Goal: Answer question/provide support: Share knowledge or assist other users

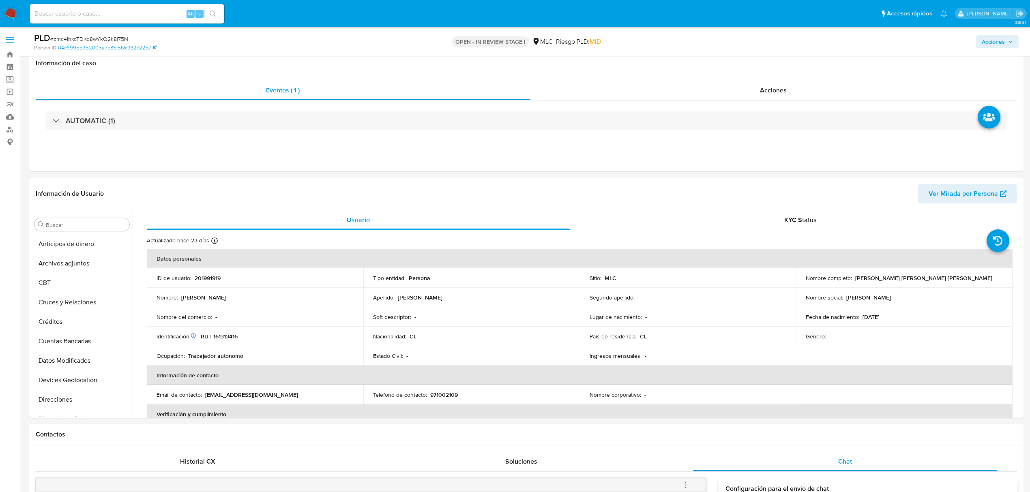
select select "10"
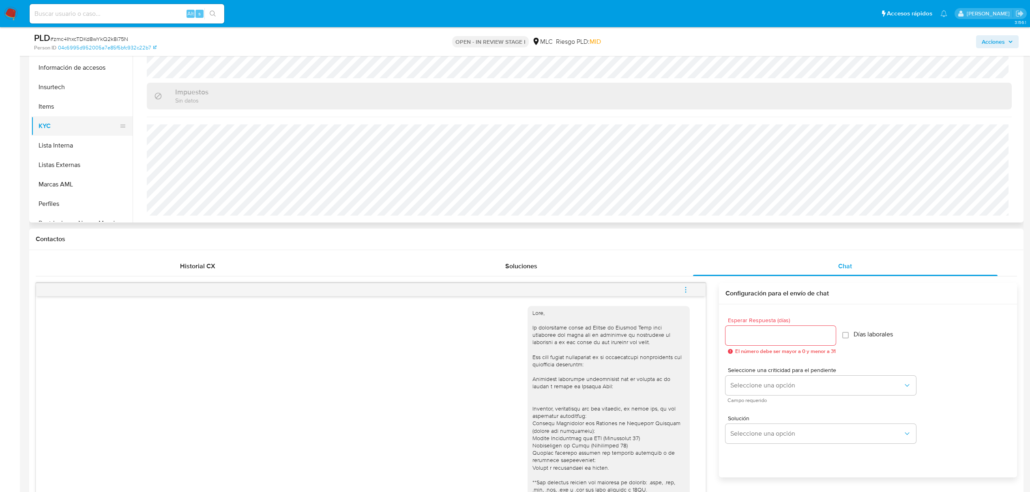
scroll to position [343, 0]
drag, startPoint x: 75, startPoint y: 197, endPoint x: 156, endPoint y: 195, distance: 80.7
click at [75, 197] on button "Restricciones Nuevo Mundo" at bounding box center [81, 192] width 101 height 19
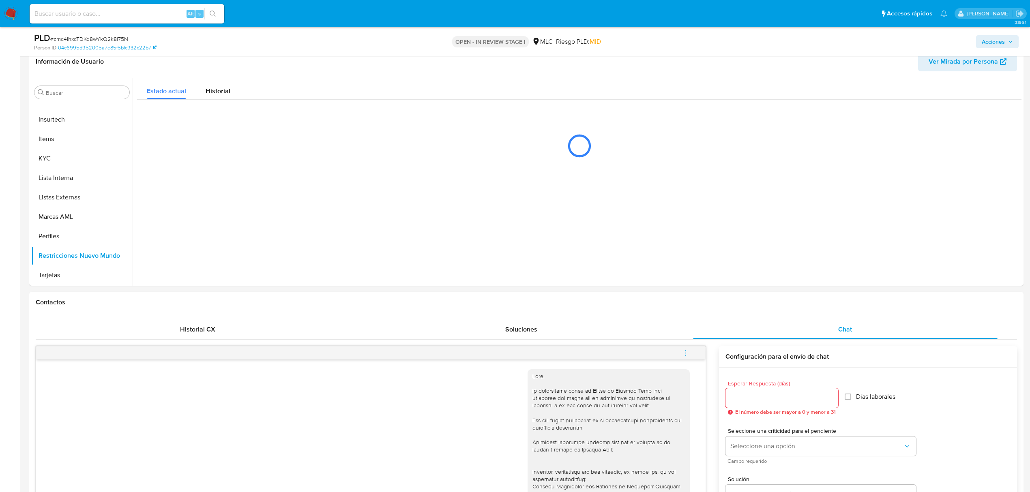
scroll to position [117, 0]
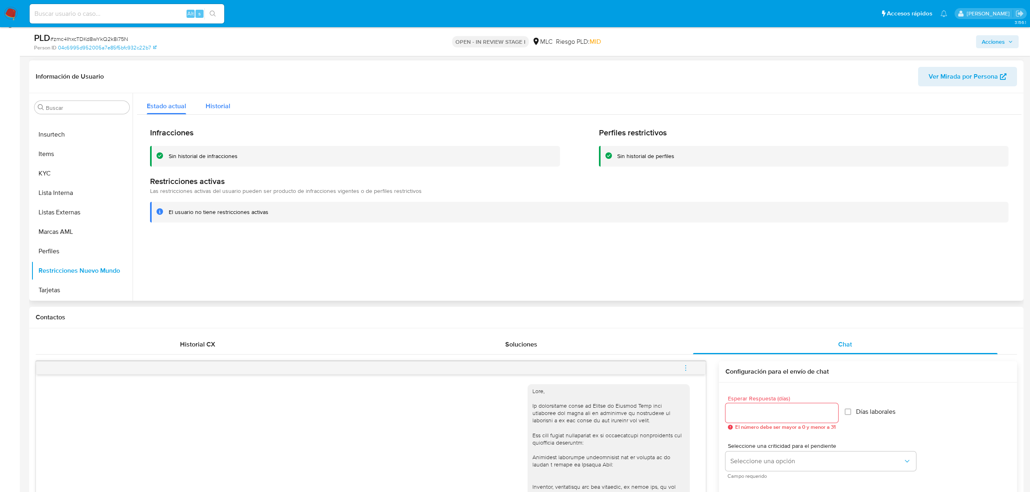
click at [214, 104] on span "Historial" at bounding box center [218, 105] width 25 height 9
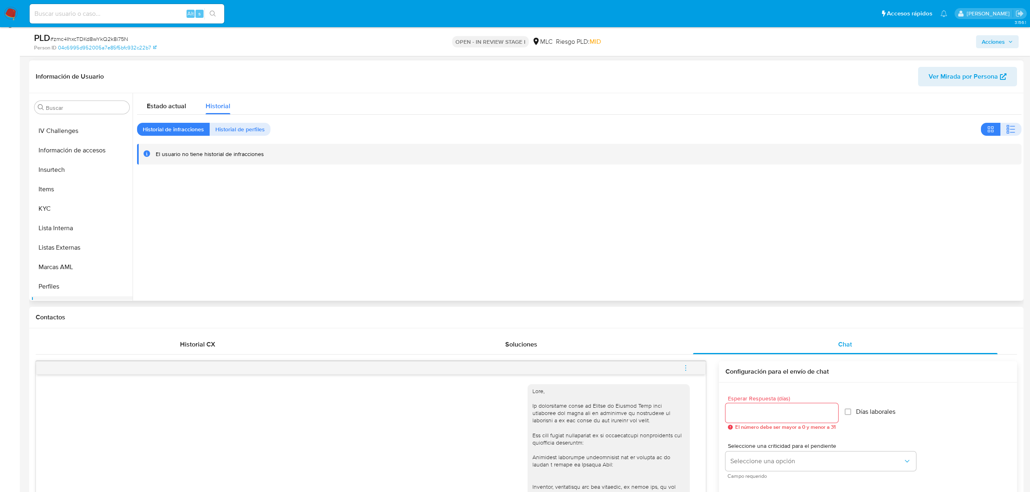
scroll to position [289, 0]
click at [71, 225] on button "KYC" at bounding box center [78, 227] width 95 height 19
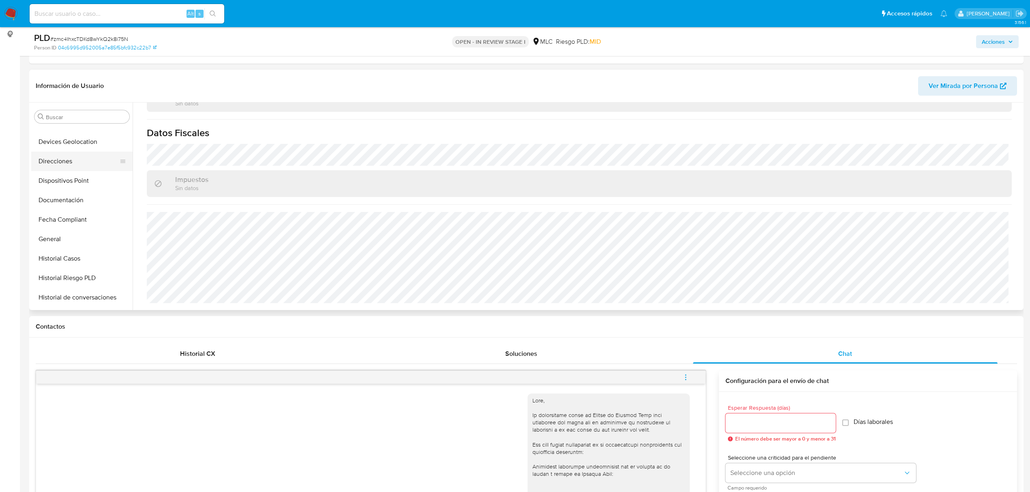
scroll to position [0, 0]
click at [76, 154] on button "Archivos adjuntos" at bounding box center [78, 155] width 95 height 19
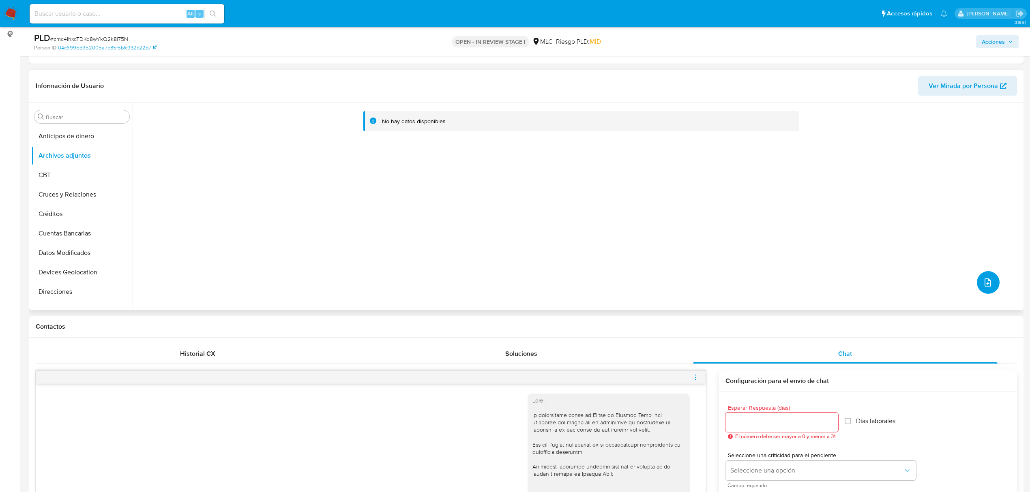
click at [990, 281] on button "upload-file" at bounding box center [988, 282] width 23 height 23
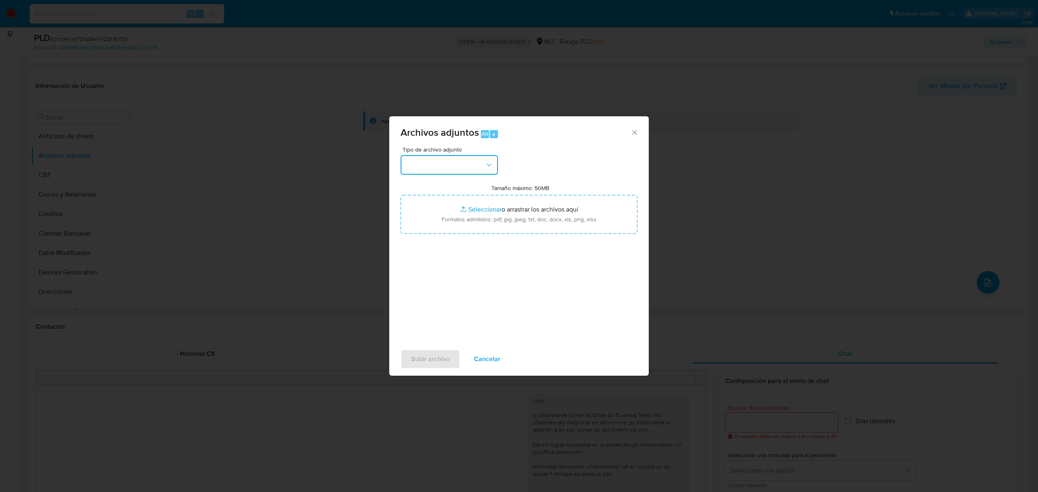
click at [469, 164] on button "button" at bounding box center [449, 164] width 97 height 19
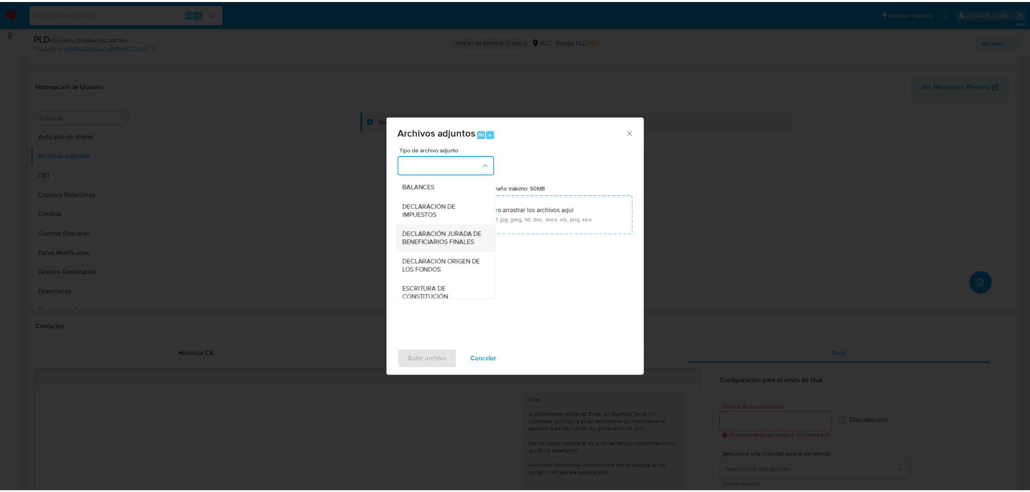
scroll to position [121, 0]
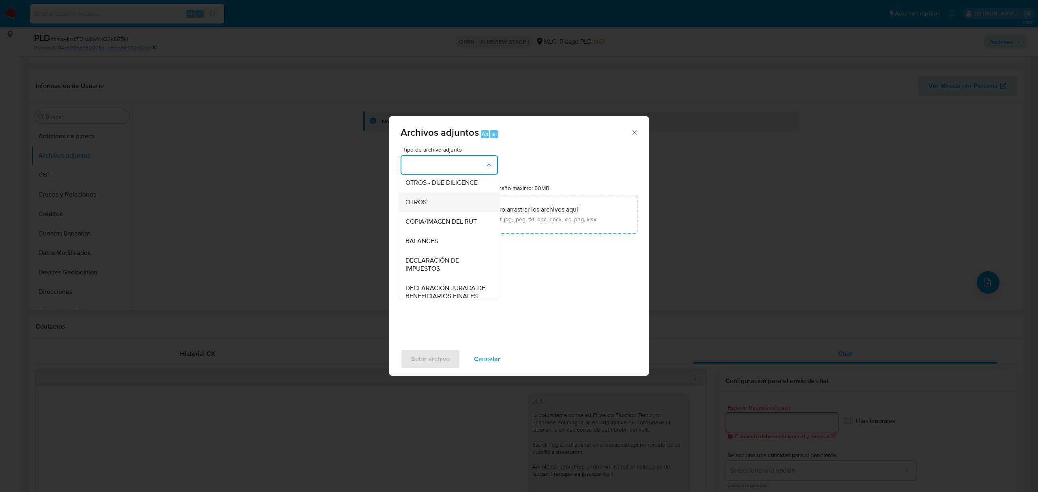
click at [435, 212] on div "OTROS" at bounding box center [446, 202] width 83 height 19
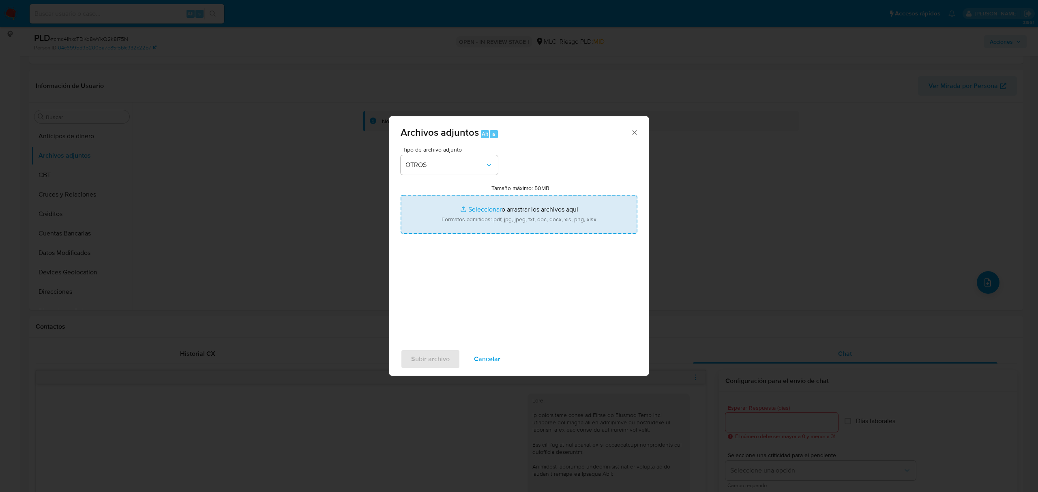
click at [485, 212] on input "Tamaño máximo: 50MB Seleccionar archivos" at bounding box center [519, 214] width 237 height 39
type input "C:\fakepath\201991919 - 28_08_2025.xlsx"
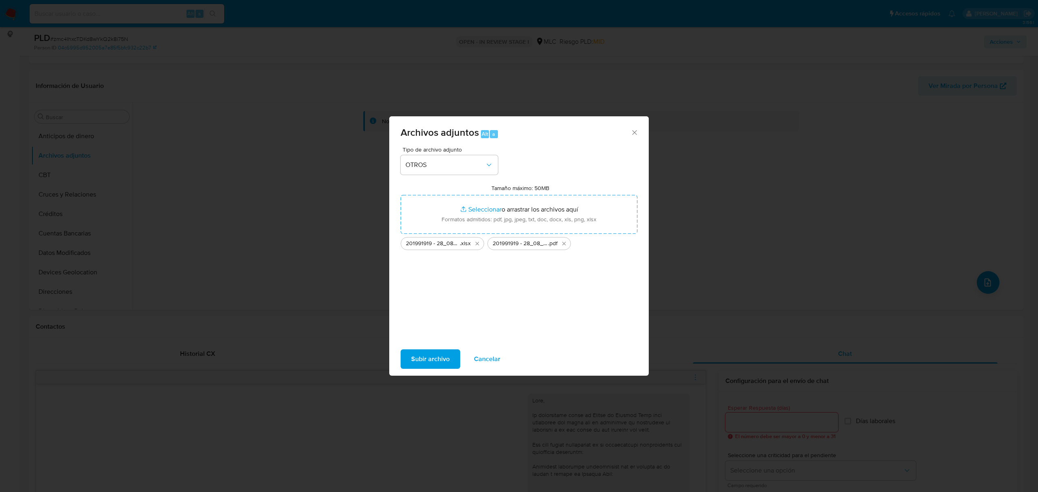
click at [433, 358] on span "Subir archivo" at bounding box center [430, 359] width 39 height 18
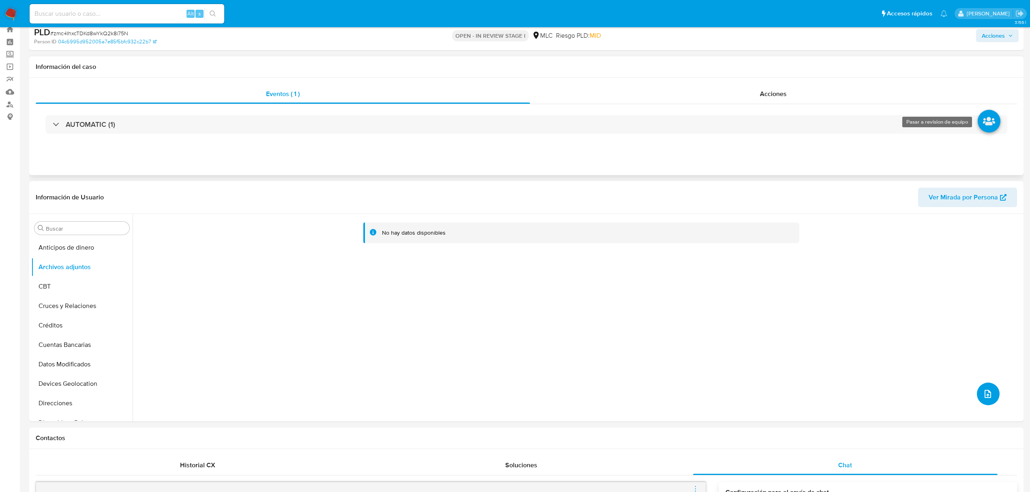
scroll to position [0, 0]
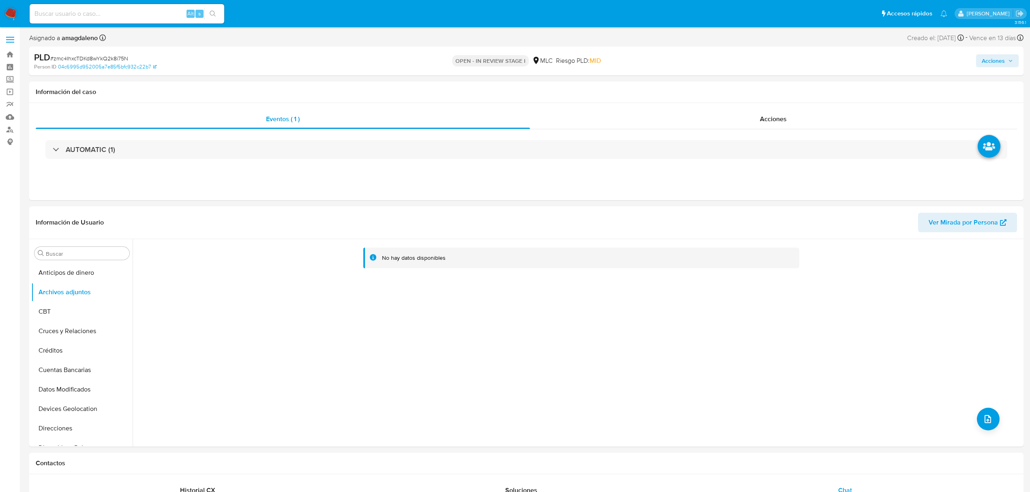
click at [1003, 61] on span "Acciones" at bounding box center [993, 60] width 23 height 13
click at [762, 86] on span "Resolución del caso" at bounding box center [767, 86] width 58 height 9
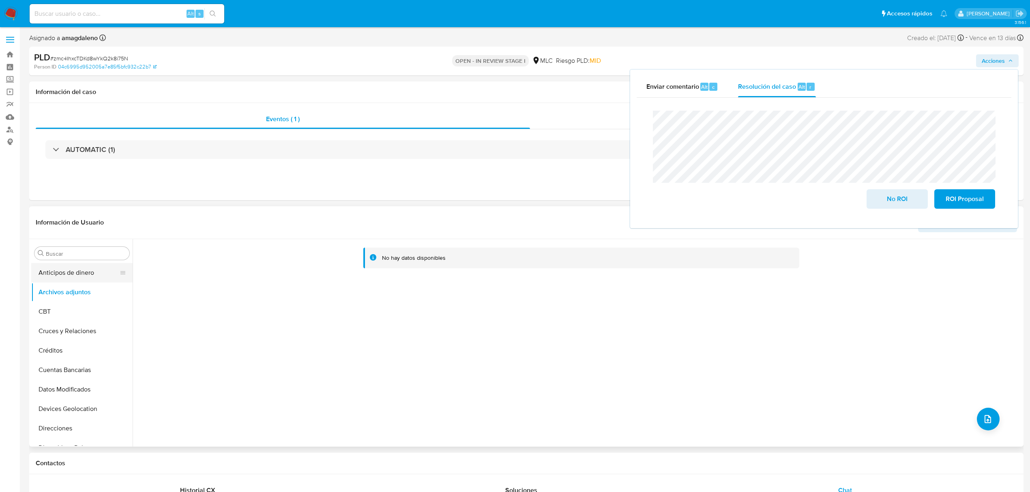
click at [77, 273] on button "Anticipos de dinero" at bounding box center [78, 272] width 95 height 19
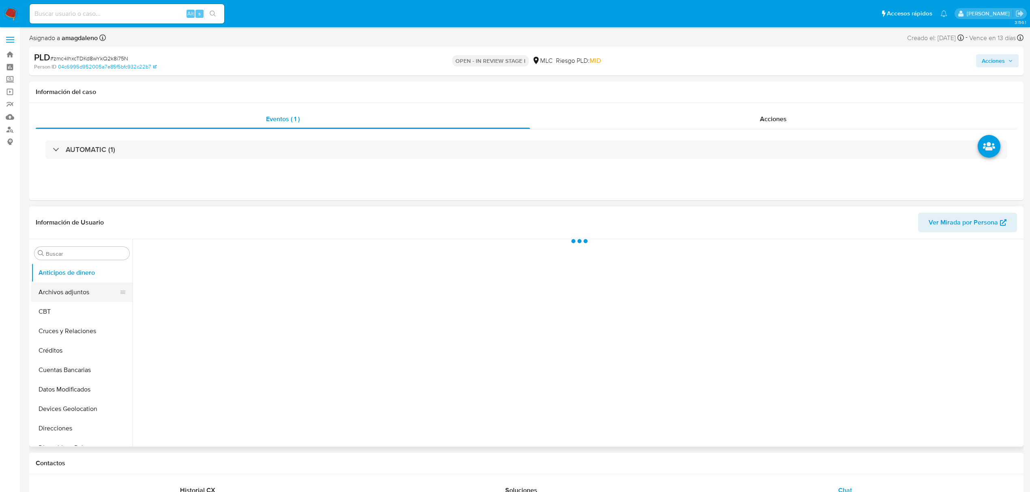
click at [75, 286] on button "Archivos adjuntos" at bounding box center [78, 292] width 95 height 19
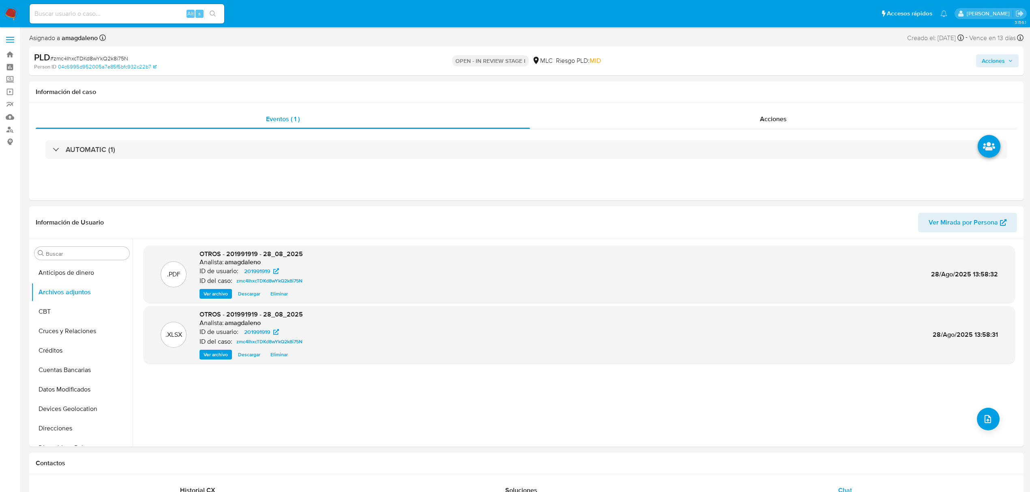
click at [990, 62] on span "Acciones" at bounding box center [993, 60] width 23 height 13
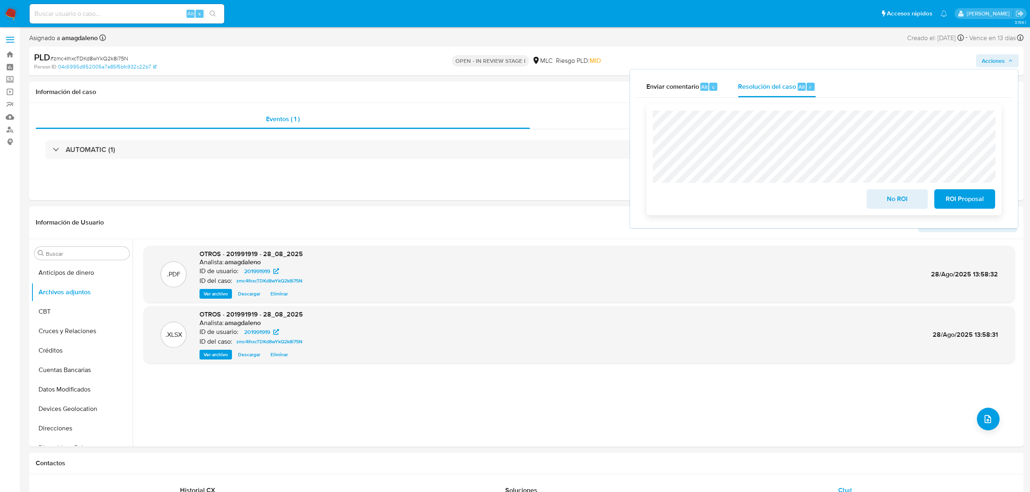
click at [896, 195] on span "No ROI" at bounding box center [897, 199] width 40 height 18
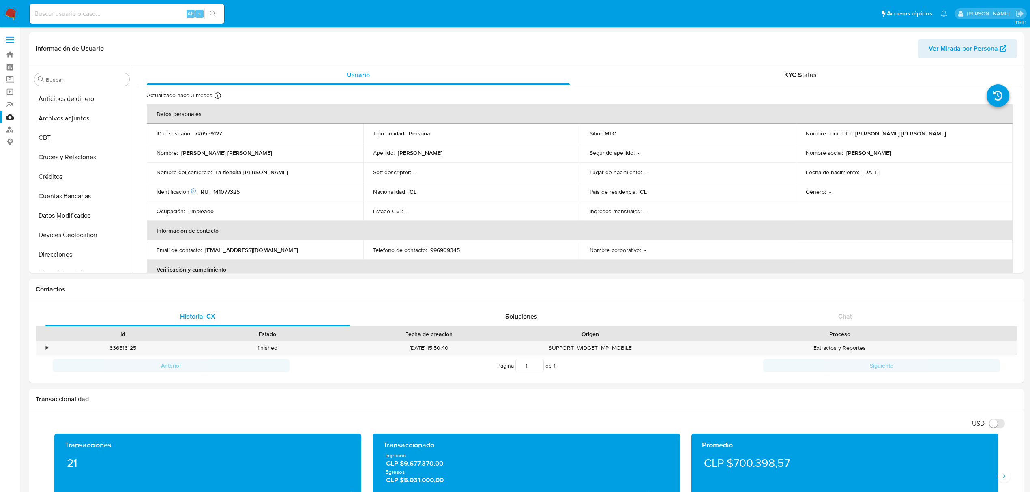
select select "10"
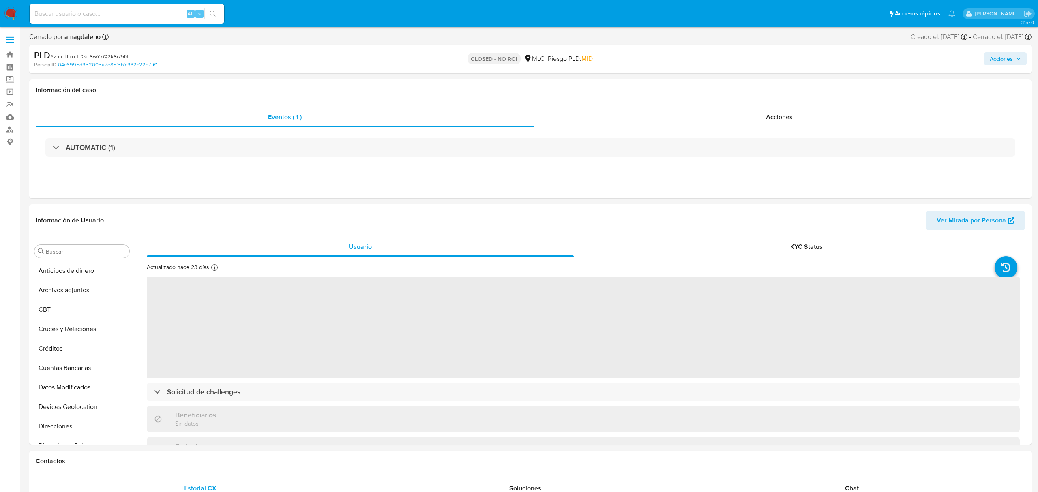
select select "10"
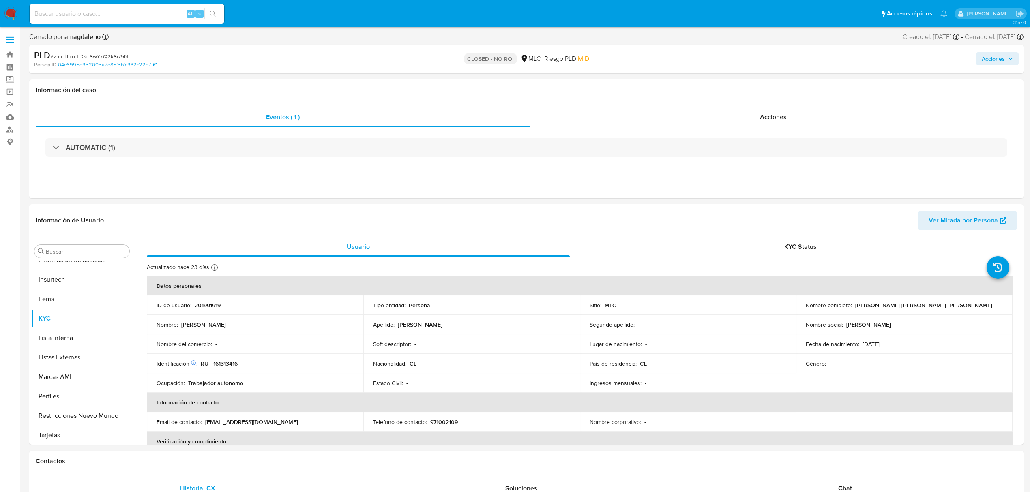
scroll to position [343, 0]
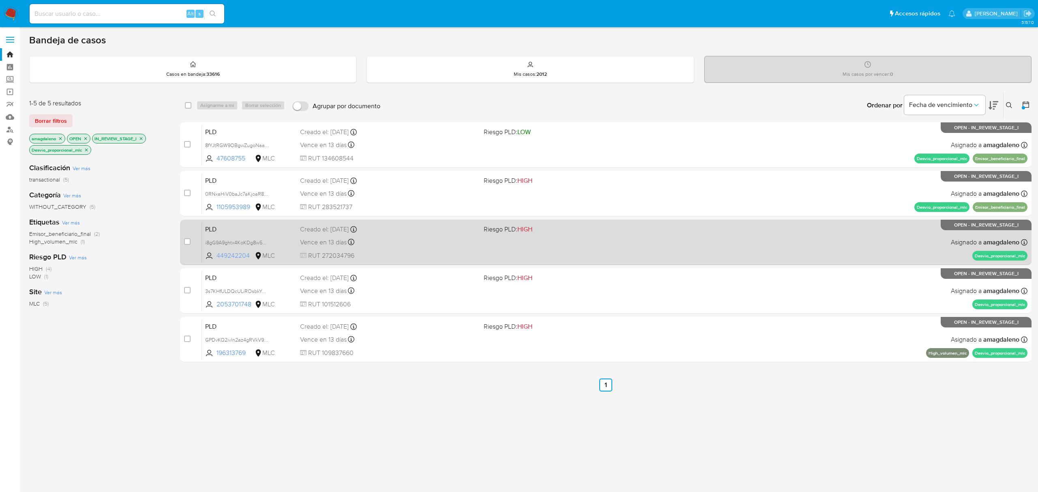
click at [230, 255] on span "449242204" at bounding box center [234, 255] width 36 height 9
click at [436, 245] on div "Vence en 13 días Vence el 10/09/2025 06:03:34" at bounding box center [388, 242] width 177 height 11
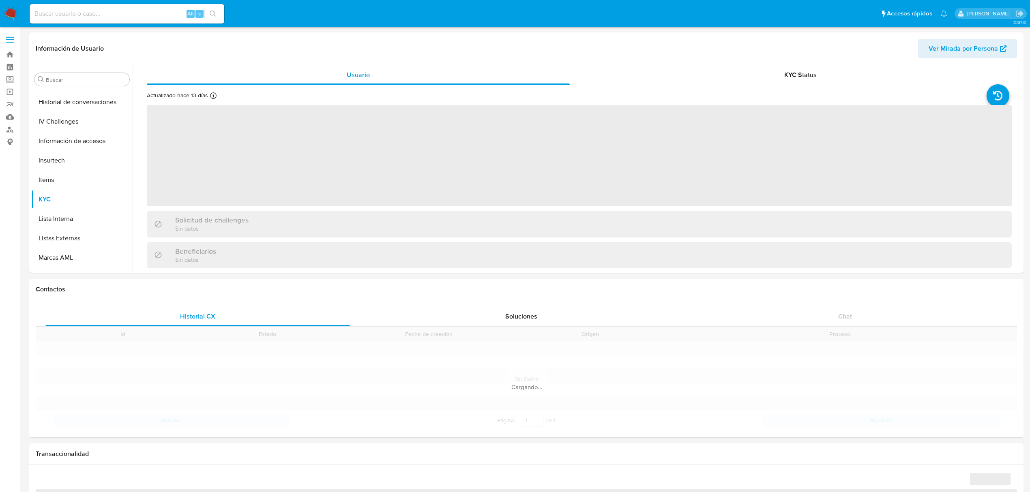
scroll to position [342, 0]
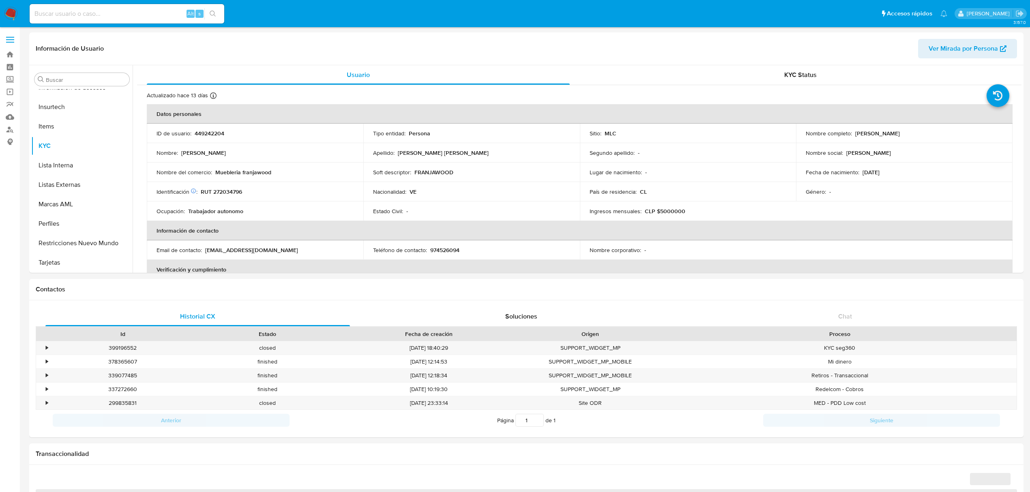
select select "10"
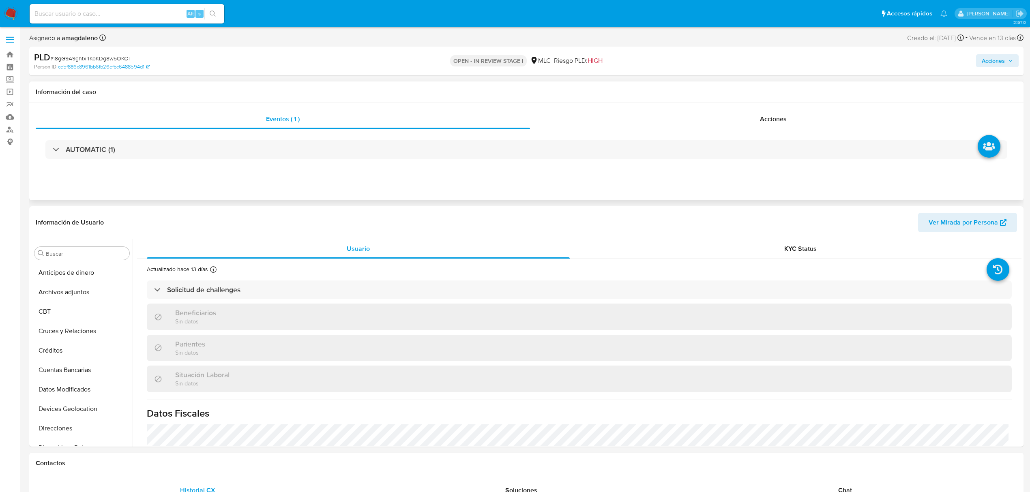
scroll to position [343, 0]
select select "10"
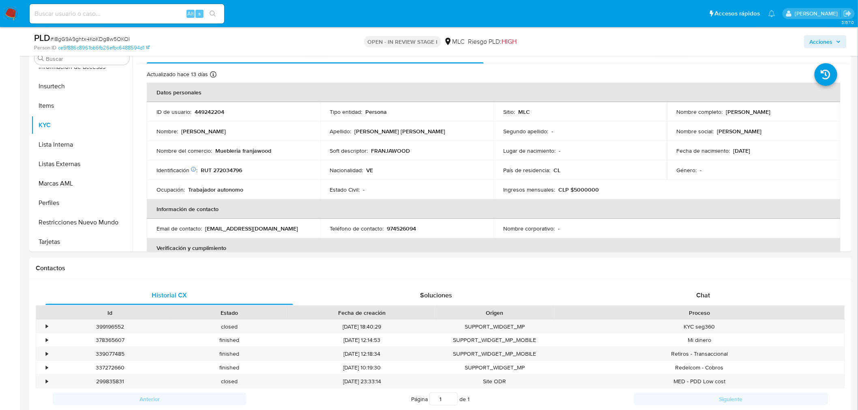
scroll to position [176, 0]
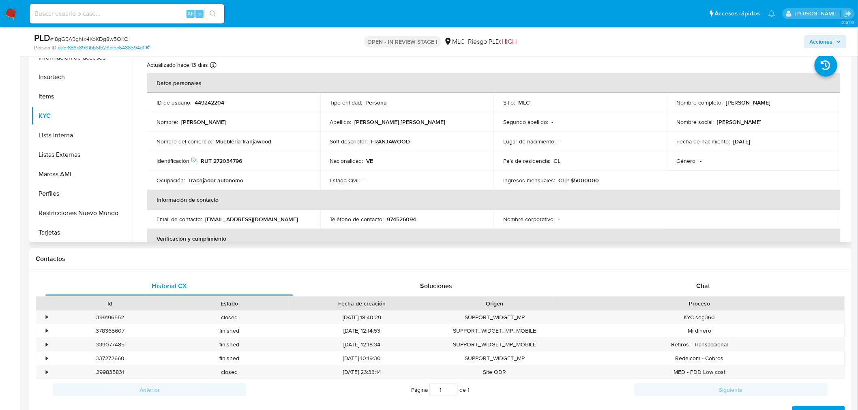
click at [233, 159] on p "RUT 272034796" at bounding box center [221, 160] width 41 height 7
copy p "272034796"
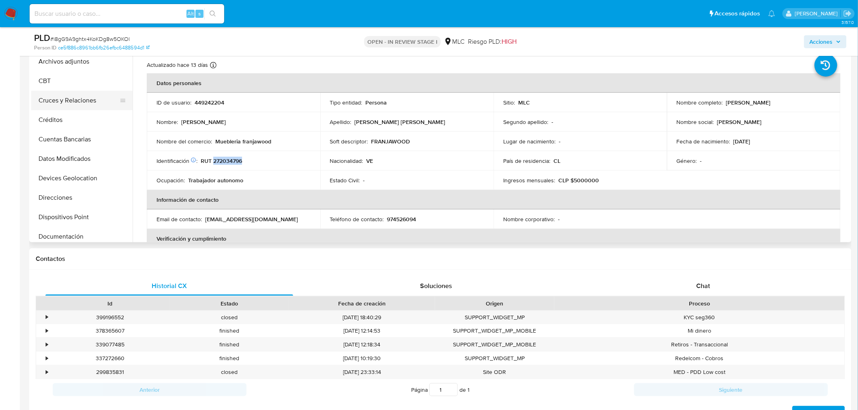
click at [71, 96] on button "Cruces y Relaciones" at bounding box center [78, 100] width 95 height 19
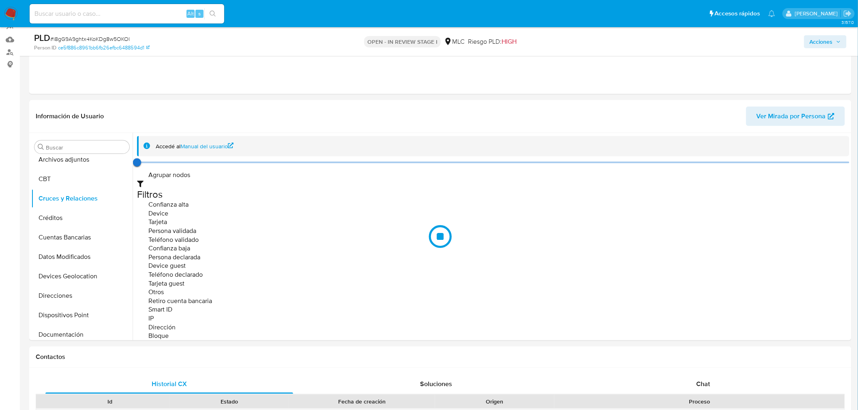
scroll to position [107, 0]
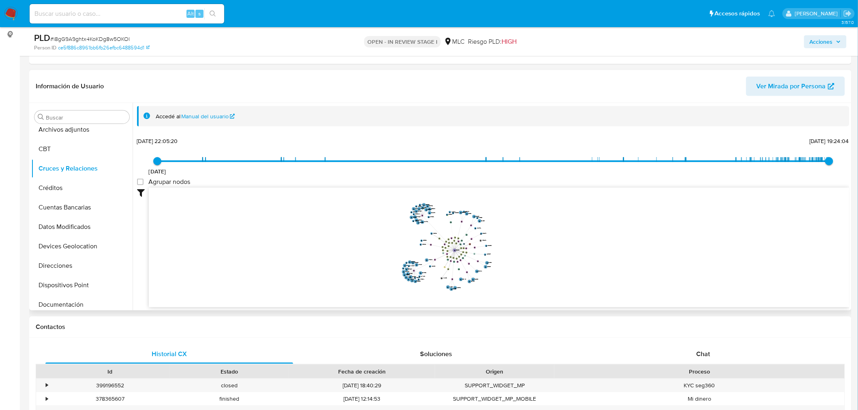
drag, startPoint x: 571, startPoint y: 249, endPoint x: 572, endPoint y: 245, distance: 4.7
click at [572, 245] on icon "device-633bb0a608813b0018c5d279  device-635ffafa08813b0018fe78a3  device-6850…" at bounding box center [499, 247] width 701 height 118
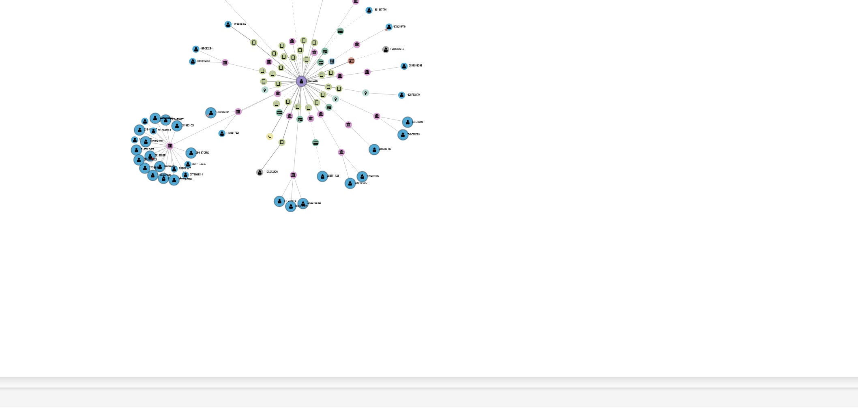
drag, startPoint x: 627, startPoint y: 272, endPoint x: 626, endPoint y: 237, distance: 34.5
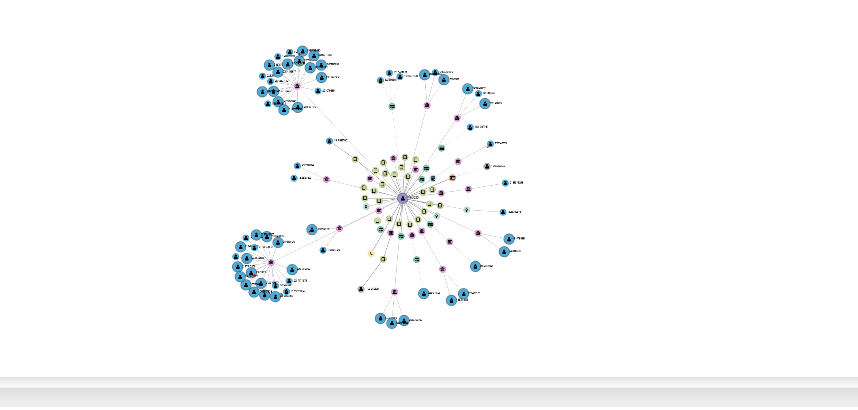
drag, startPoint x: 535, startPoint y: 262, endPoint x: 561, endPoint y: 279, distance: 31.0
click at [562, 279] on icon "device-633bb0a608813b0018c5d279  device-635ffafa08813b0018fe78a3  device-6850…" at bounding box center [499, 247] width 701 height 118
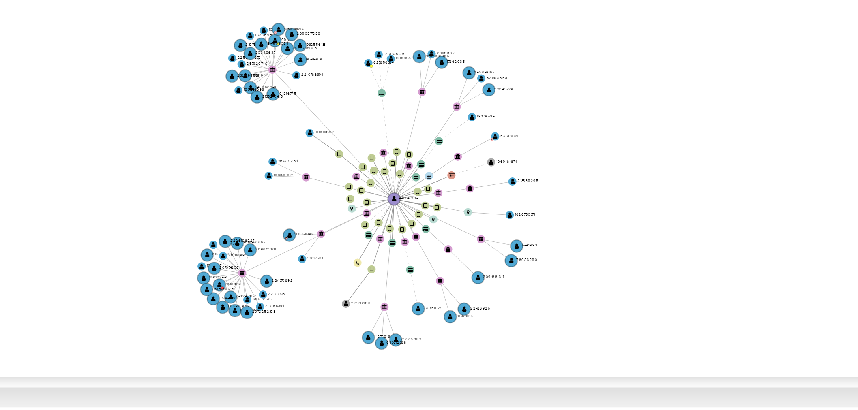
drag, startPoint x: 560, startPoint y: 278, endPoint x: 576, endPoint y: 285, distance: 17.1
click at [575, 285] on icon "device-633bb0a608813b0018c5d279  device-635ffafa08813b0018fe78a3  device-6850…" at bounding box center [499, 247] width 701 height 118
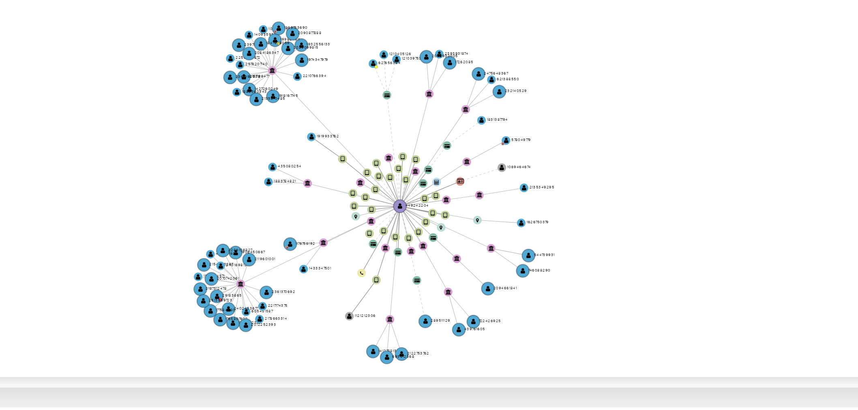
click at [576, 285] on icon "device-633bb0a608813b0018c5d279  device-635ffafa08813b0018fe78a3  device-6850…" at bounding box center [499, 247] width 701 height 118
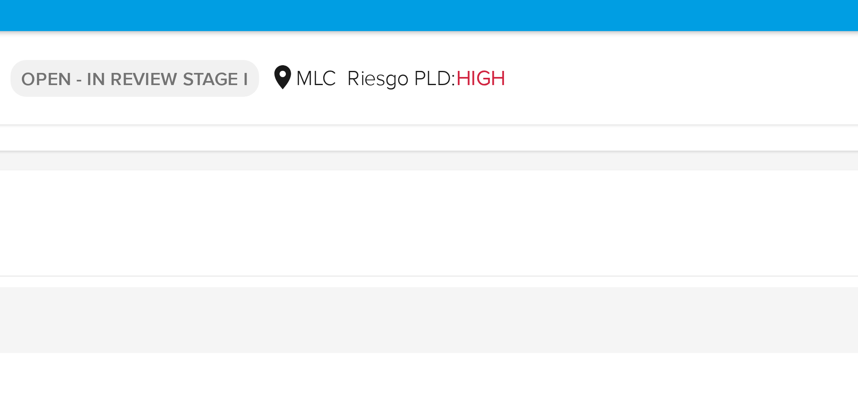
scroll to position [30, 0]
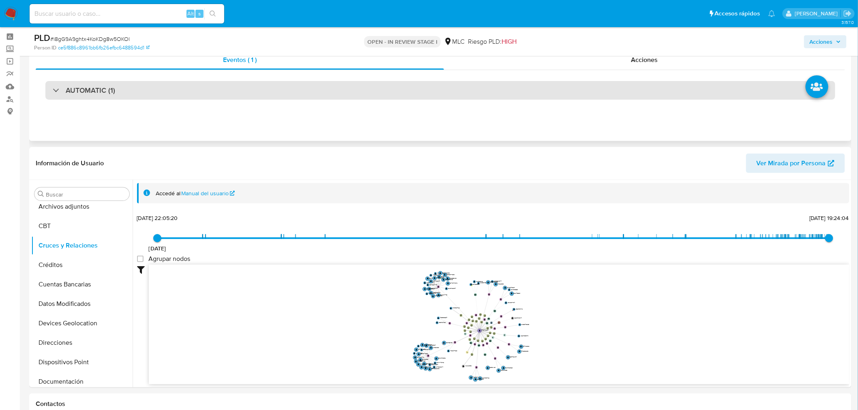
click at [190, 88] on div "AUTOMATIC (1)" at bounding box center [440, 90] width 790 height 19
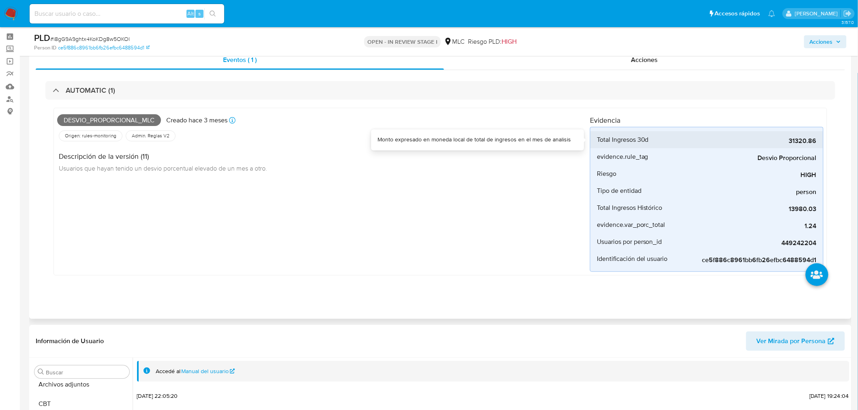
drag, startPoint x: 788, startPoint y: 144, endPoint x: 805, endPoint y: 146, distance: 17.1
click at [805, 146] on div "31320.86" at bounding box center [756, 139] width 122 height 17
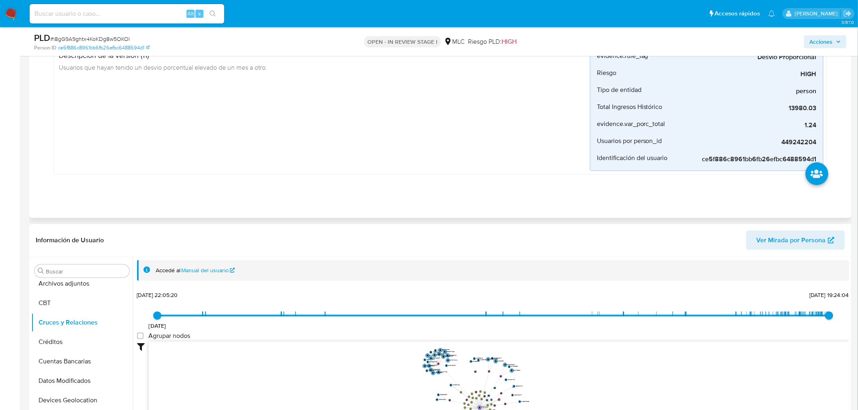
scroll to position [0, 0]
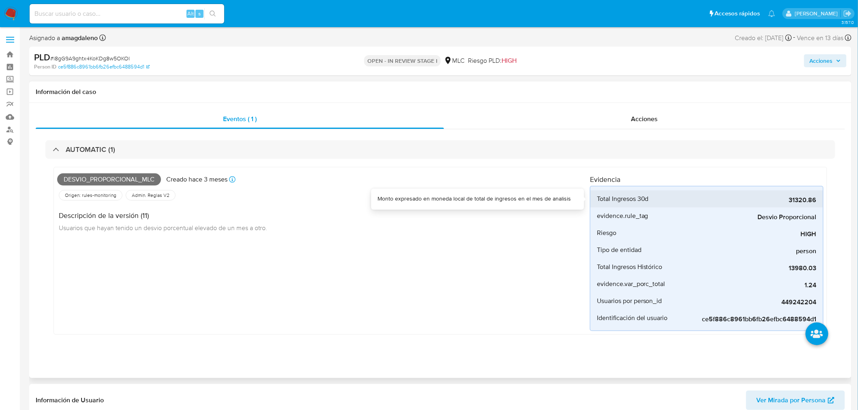
click at [780, 206] on div "31320.86" at bounding box center [756, 199] width 122 height 17
click at [568, 118] on div "Acciones" at bounding box center [644, 118] width 401 height 19
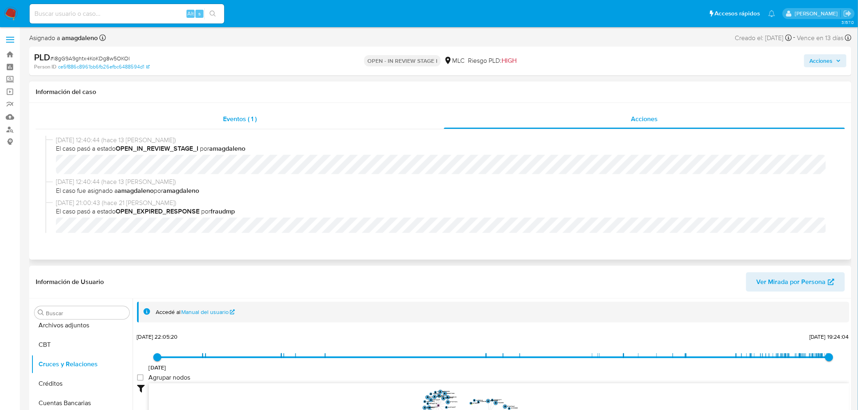
click at [327, 126] on div "Eventos ( 1 )" at bounding box center [240, 118] width 408 height 19
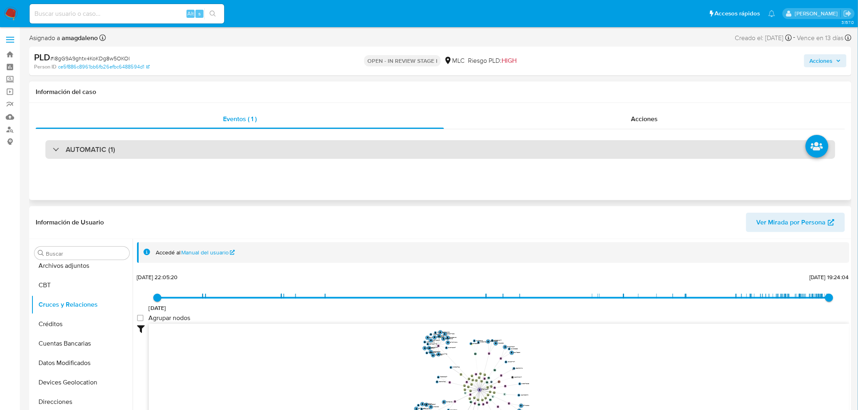
click at [268, 146] on div "AUTOMATIC (1)" at bounding box center [440, 149] width 790 height 19
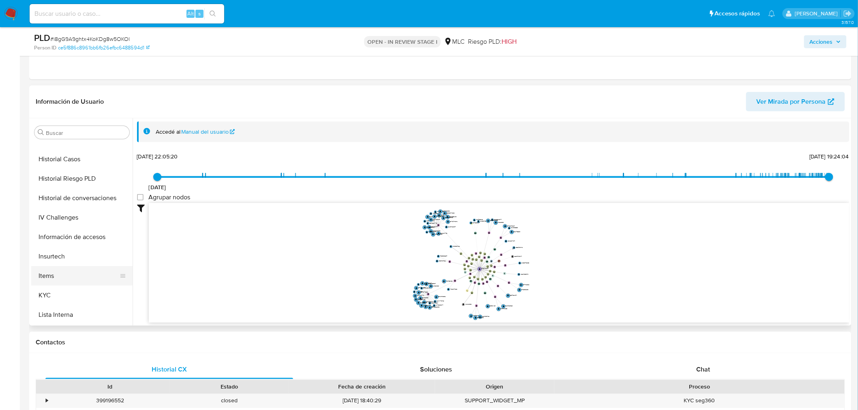
scroll to position [252, 0]
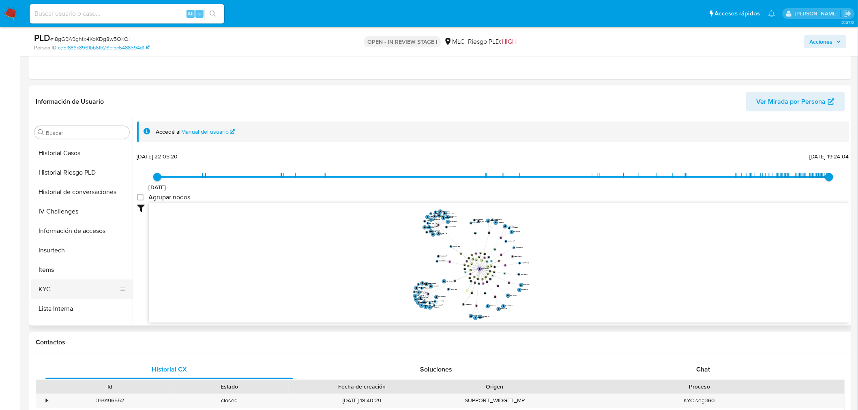
click at [46, 291] on button "KYC" at bounding box center [78, 289] width 95 height 19
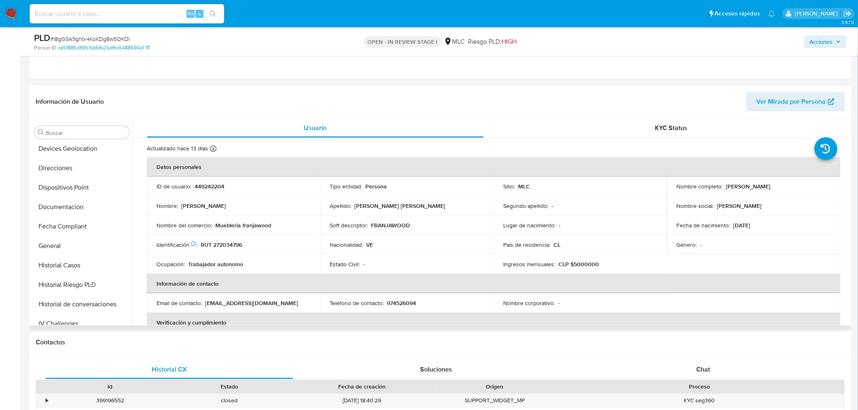
scroll to position [207, 0]
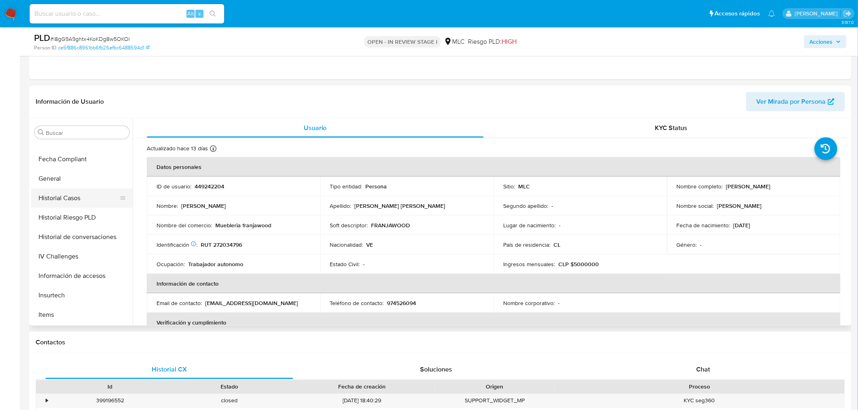
click at [80, 204] on button "Historial Casos" at bounding box center [78, 198] width 95 height 19
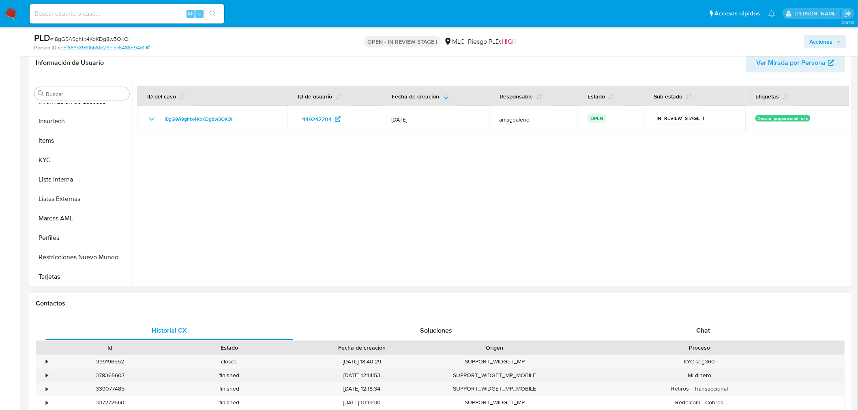
scroll to position [315, 0]
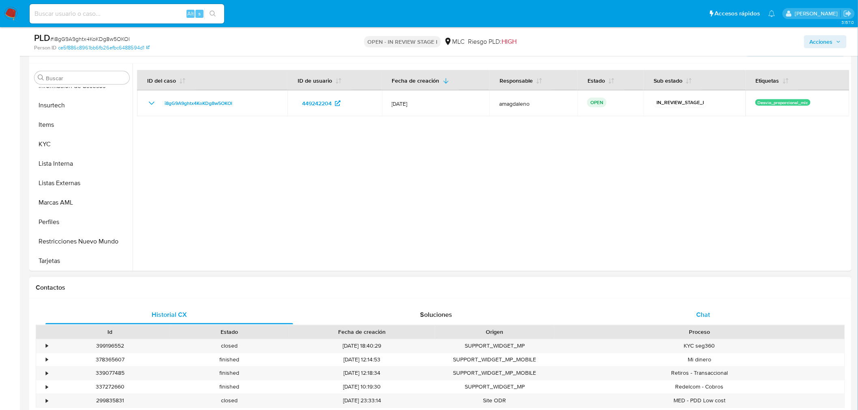
click at [688, 316] on div "Chat" at bounding box center [703, 314] width 248 height 19
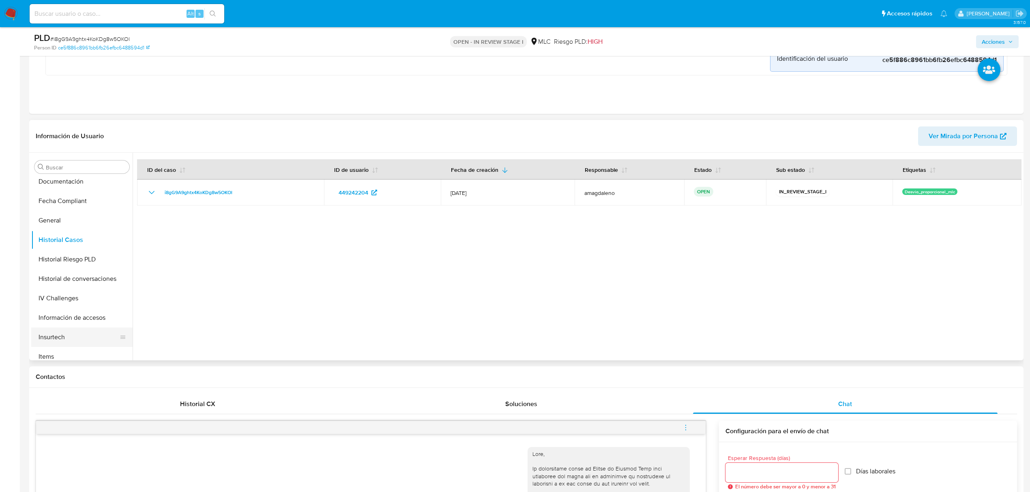
scroll to position [288, 0]
click at [49, 294] on button "KYC" at bounding box center [78, 287] width 95 height 19
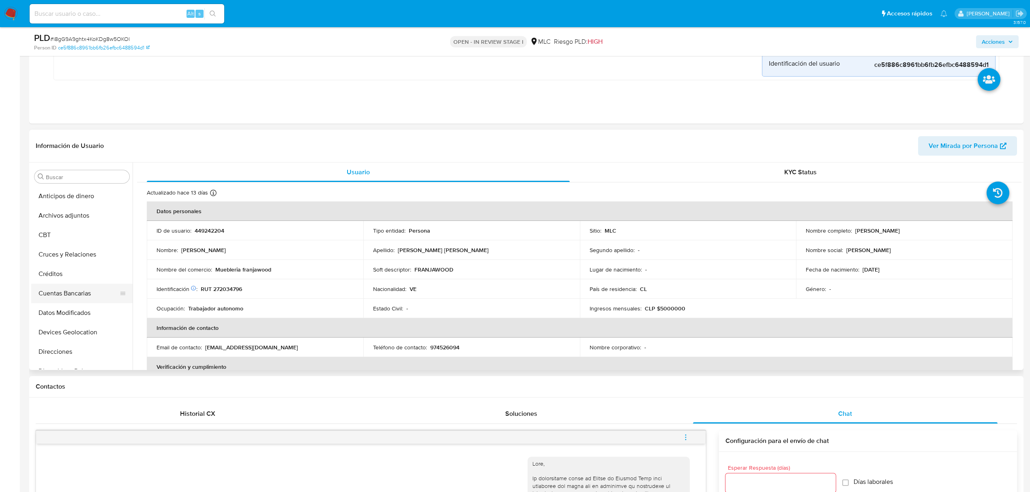
scroll to position [54, 0]
click at [68, 339] on button "Documentación" at bounding box center [78, 336] width 95 height 19
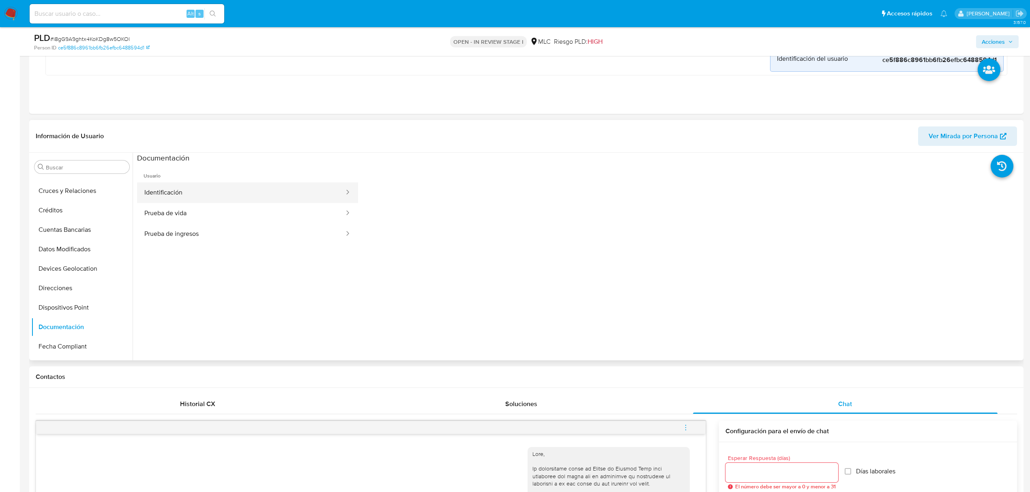
click at [194, 185] on button "Identificación" at bounding box center [241, 192] width 208 height 21
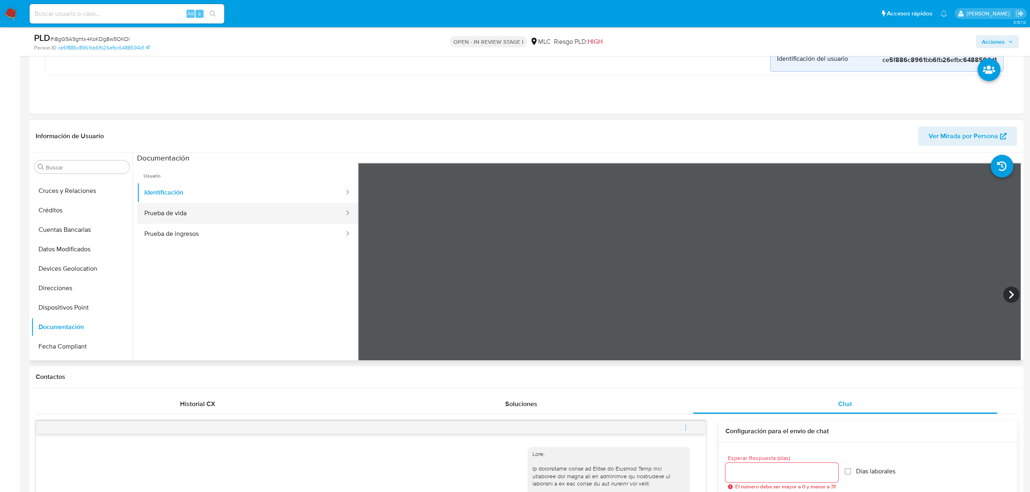
click at [235, 211] on button "Prueba de vida" at bounding box center [241, 213] width 208 height 21
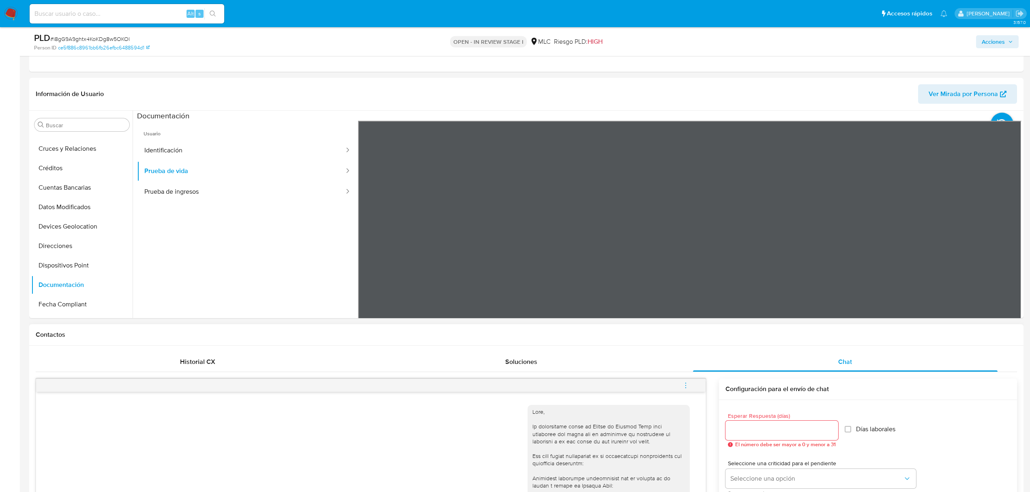
scroll to position [280, 0]
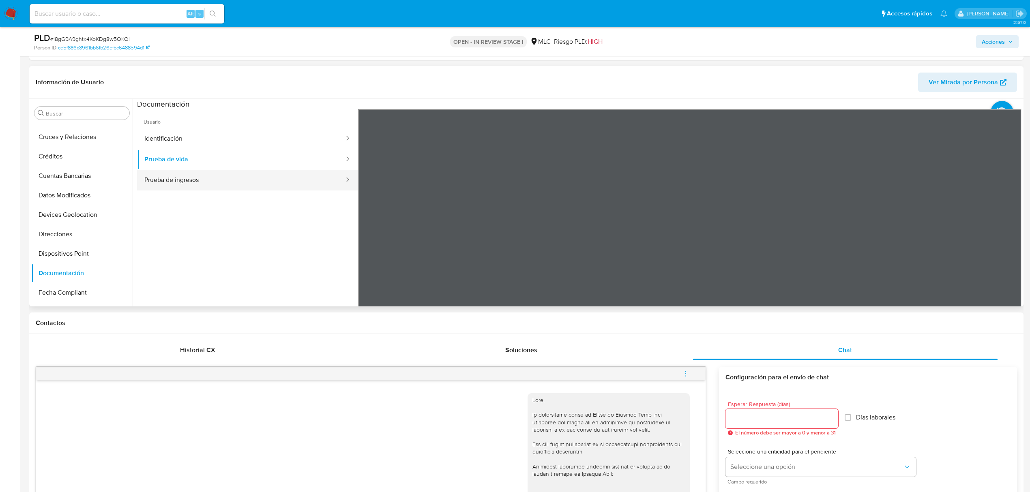
click at [172, 188] on button "Prueba de ingresos" at bounding box center [241, 180] width 208 height 21
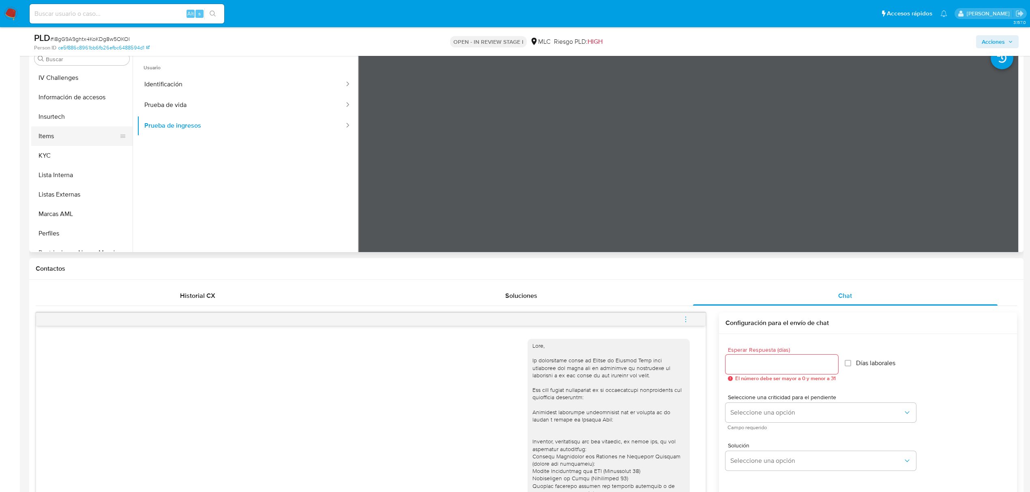
scroll to position [324, 0]
click at [83, 137] on button "KYC" at bounding box center [78, 142] width 95 height 19
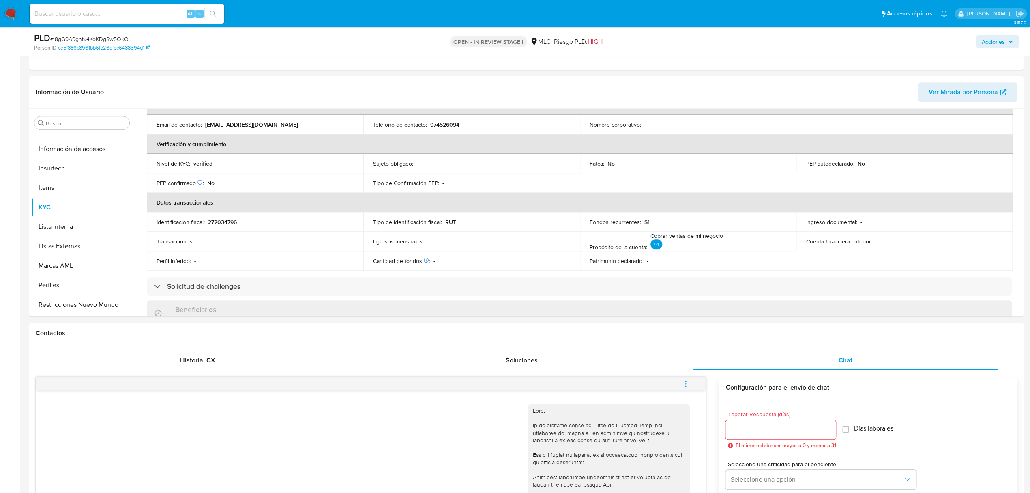
scroll to position [169, 0]
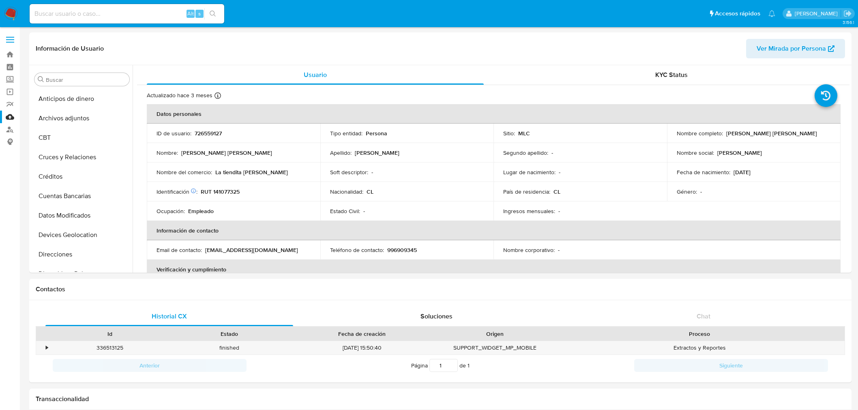
select select "10"
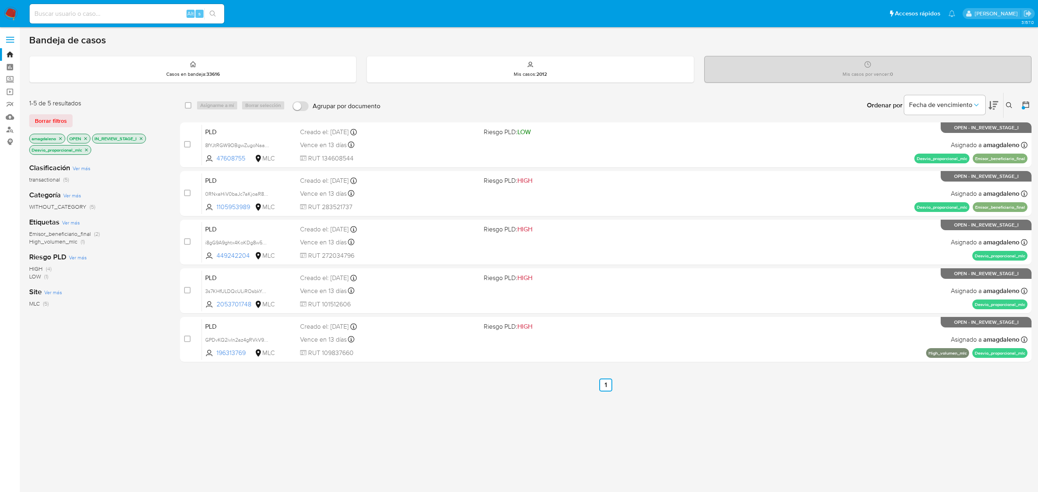
click at [85, 150] on icon "close-filter" at bounding box center [86, 150] width 5 height 5
